Goal: Information Seeking & Learning: Find specific fact

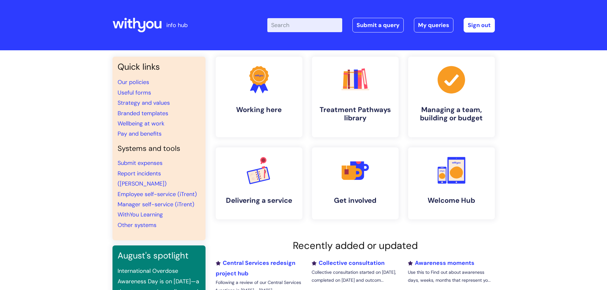
click at [314, 25] on input "Enter your search term here..." at bounding box center [304, 25] width 75 height 14
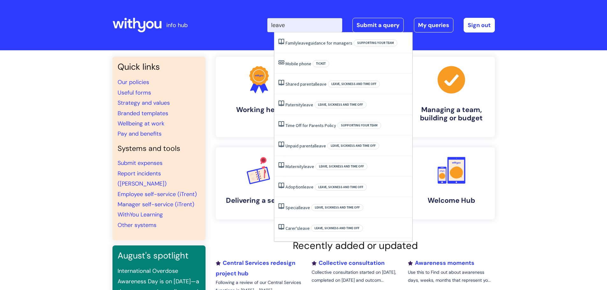
type input "leave"
click button "Search" at bounding box center [0, 0] width 0 height 0
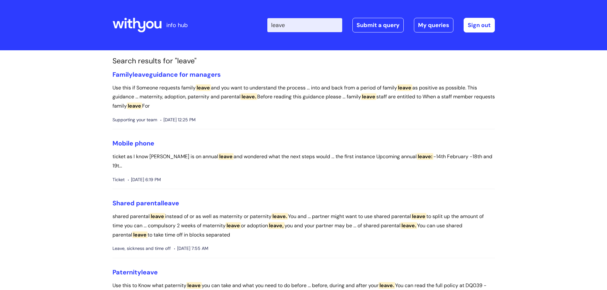
click at [303, 25] on input "leave" at bounding box center [304, 25] width 75 height 14
type input "l"
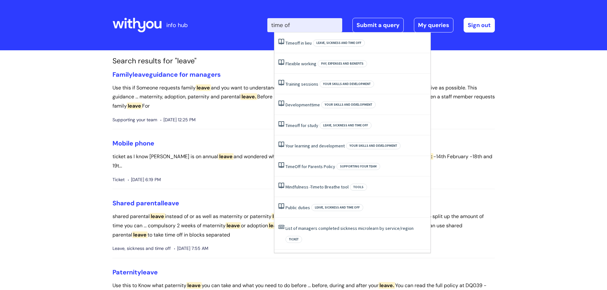
type input "time off"
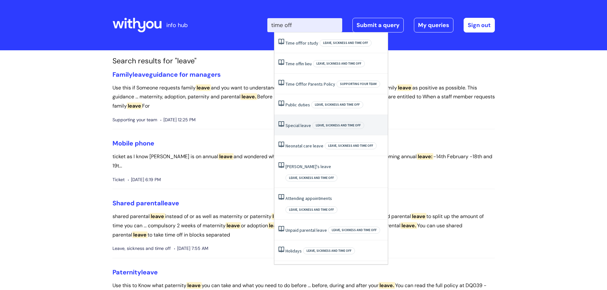
click at [336, 123] on span "Leave, sickness and time off" at bounding box center [338, 125] width 52 height 7
